Goal: Contribute content

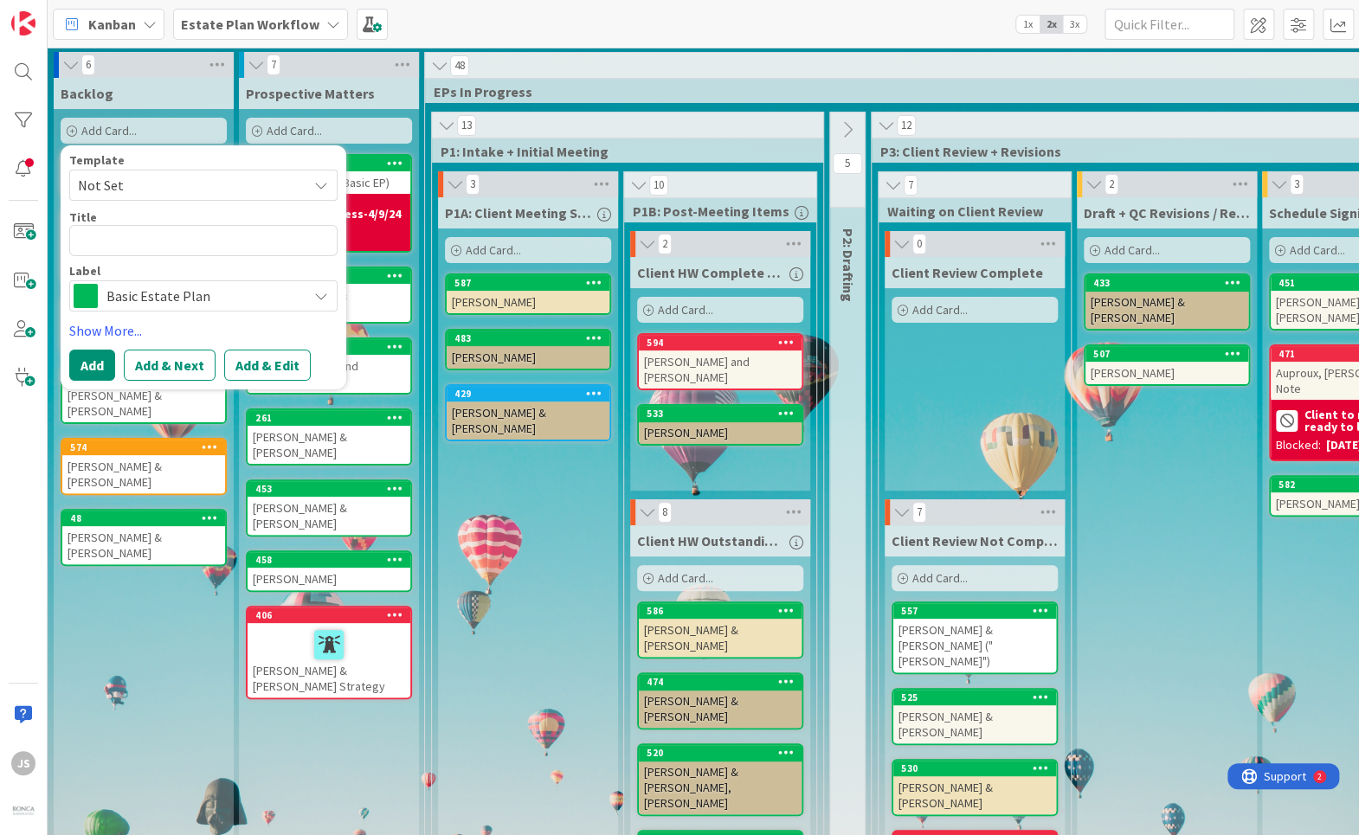
type textarea "M"
type textarea "x"
type textarea "Mo"
type textarea "x"
type textarea "Mor"
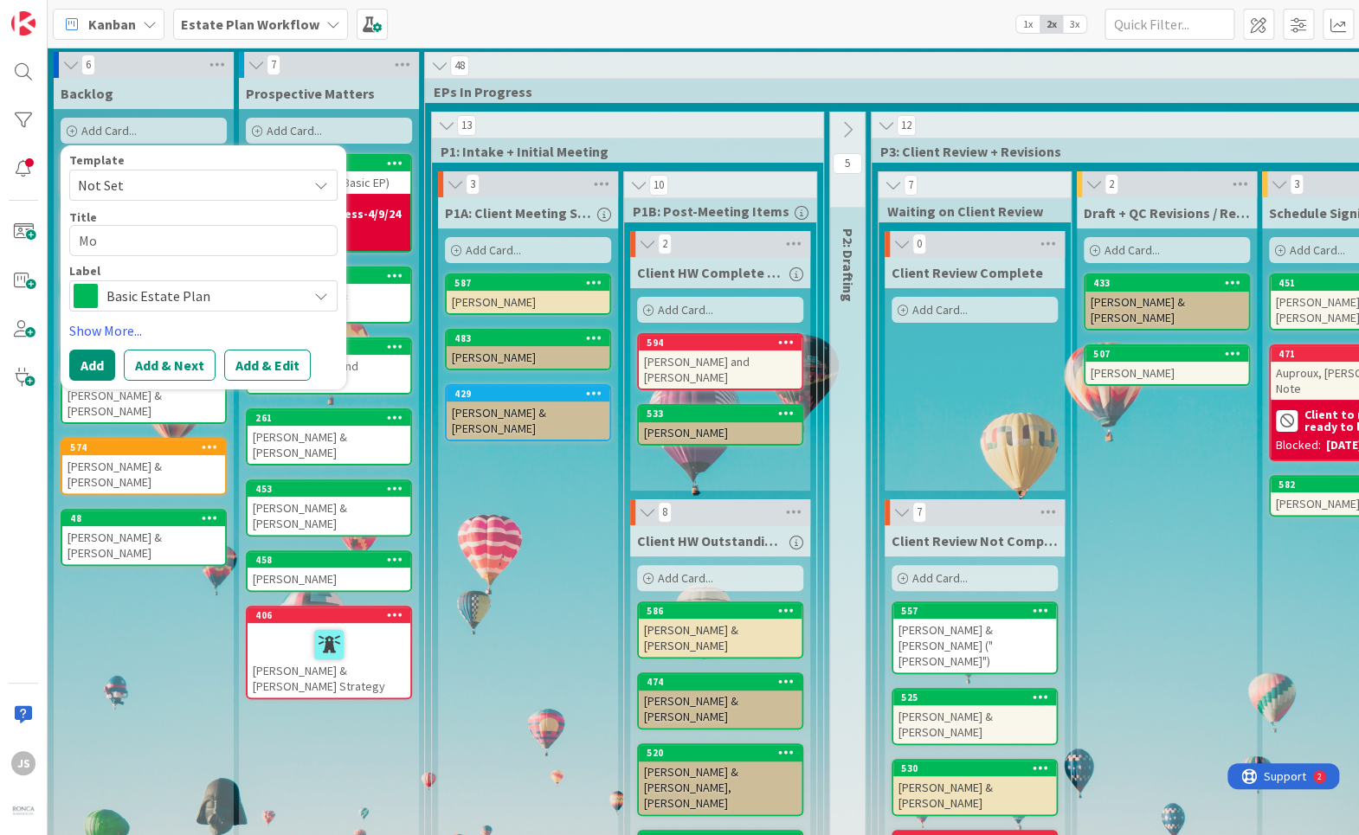
type textarea "x"
type textarea "Morg"
type textarea "x"
type textarea "[PERSON_NAME]"
type textarea "x"
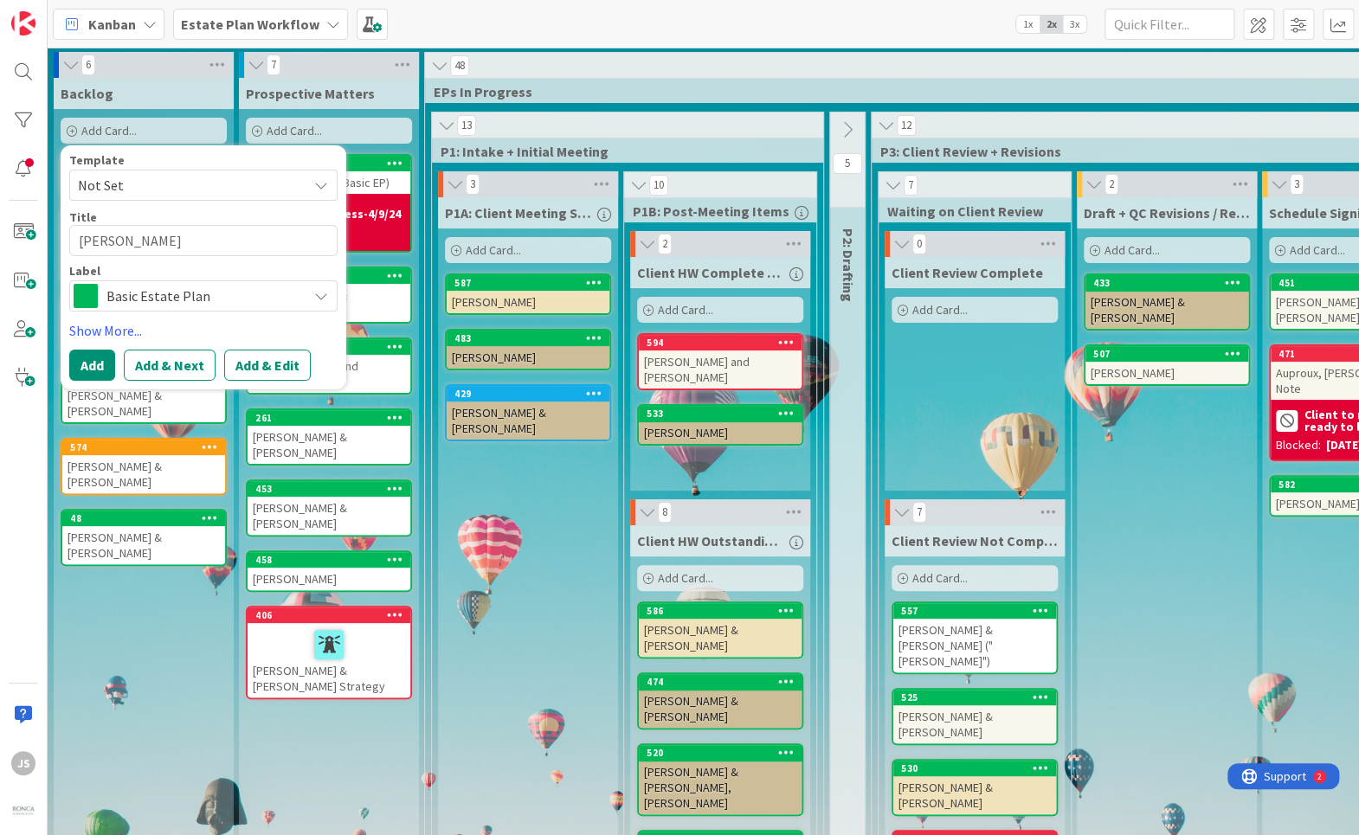
type textarea "[PERSON_NAME]"
type textarea "x"
type textarea "[PERSON_NAME],"
type textarea "x"
type textarea "[PERSON_NAME],"
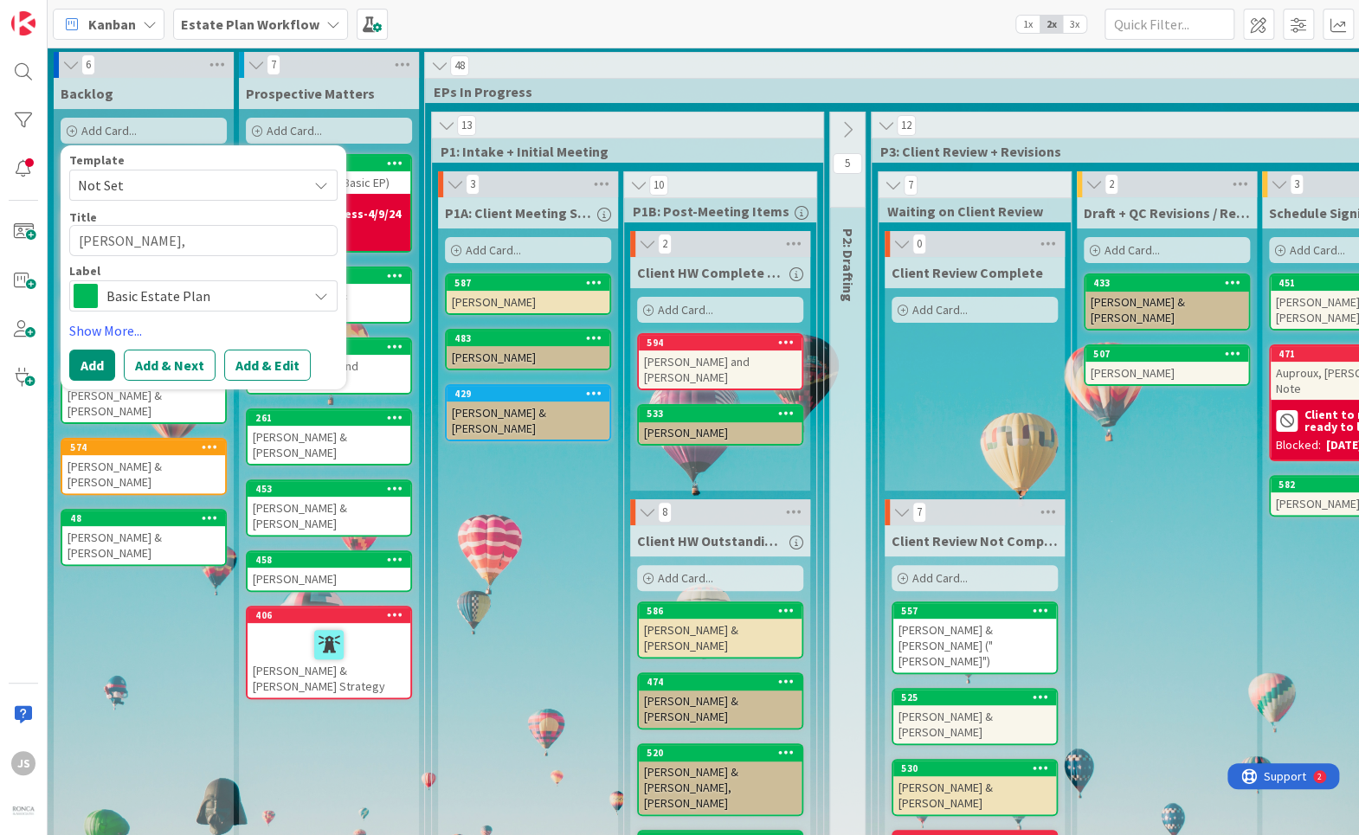
type textarea "x"
type textarea "[PERSON_NAME]"
type textarea "x"
type textarea "[PERSON_NAME]"
type textarea "x"
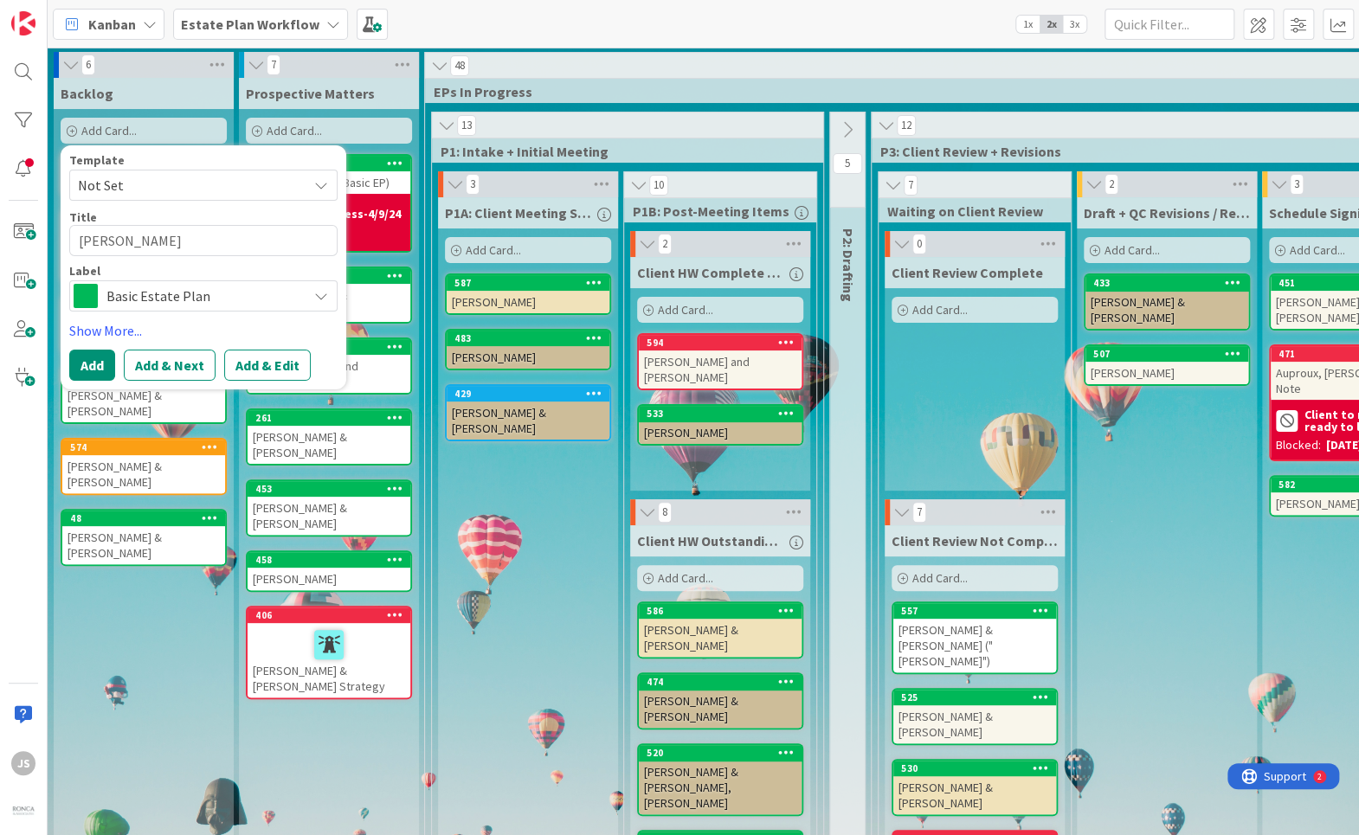
type textarea "[PERSON_NAME]"
type textarea "x"
type textarea "[PERSON_NAME]"
type textarea "x"
type textarea "[PERSON_NAME]"
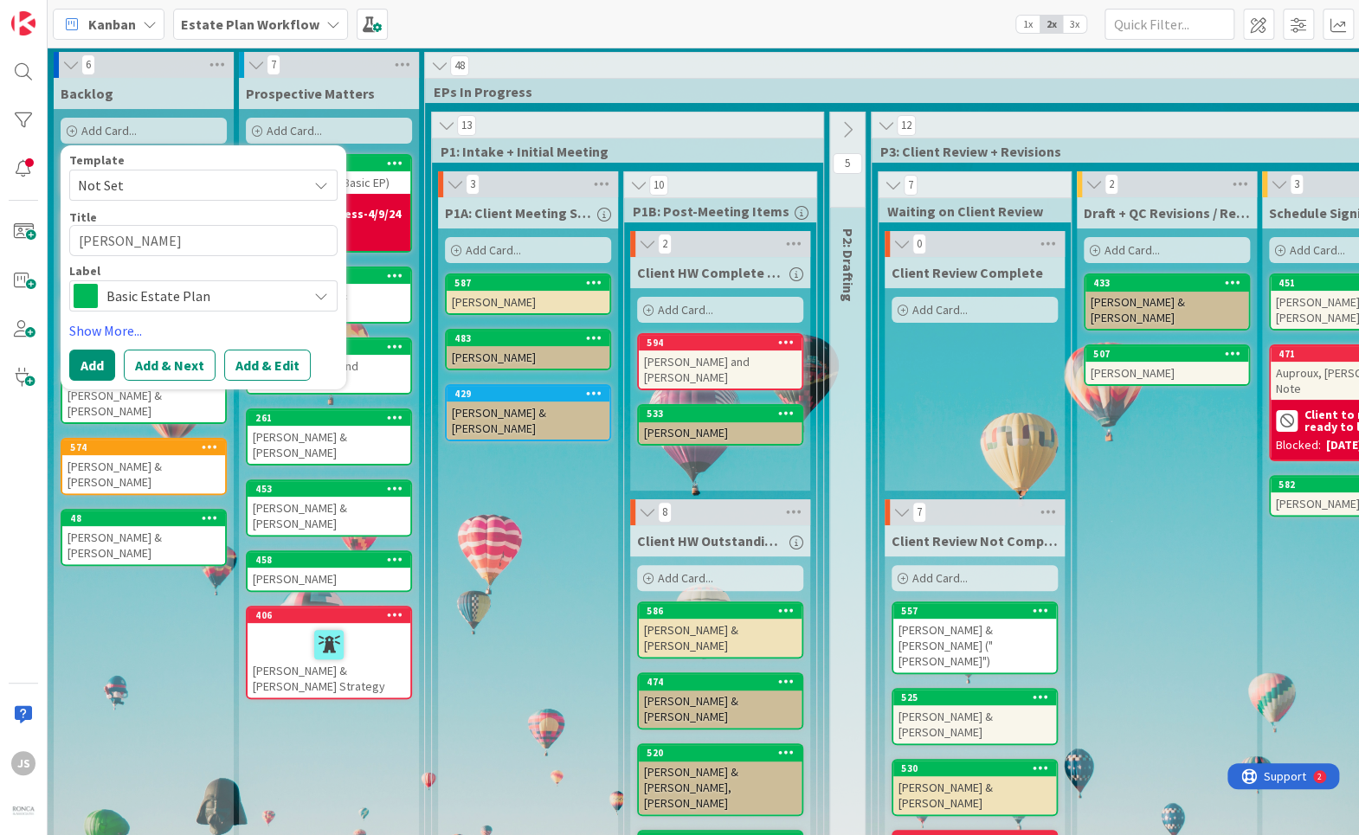
type textarea "x"
type textarea "[PERSON_NAME]"
